Goal: Task Accomplishment & Management: Manage account settings

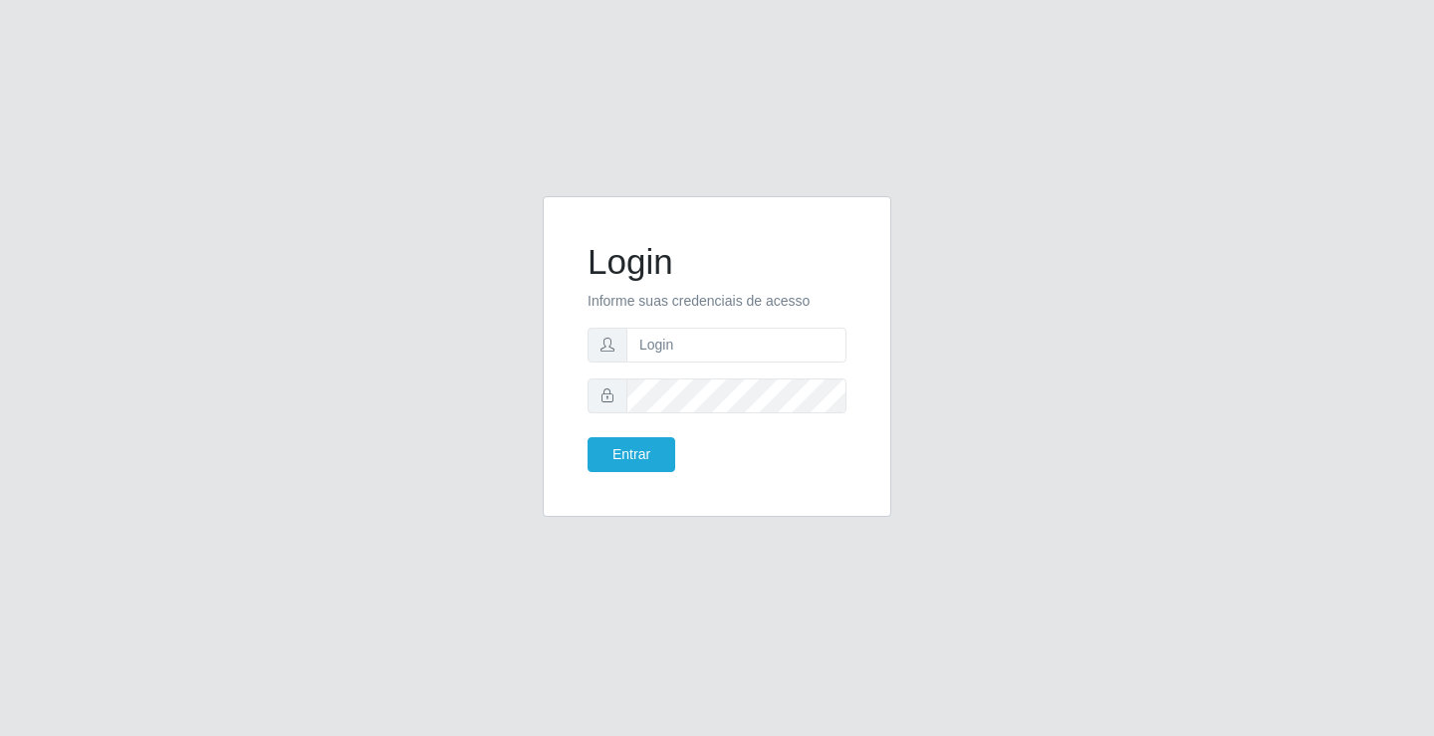
drag, startPoint x: 716, startPoint y: 474, endPoint x: 732, endPoint y: 473, distance: 16.0
click at [732, 473] on div "Login Informe suas credenciais de acesso Entrar" at bounding box center [717, 356] width 299 height 271
